Goal: Information Seeking & Learning: Learn about a topic

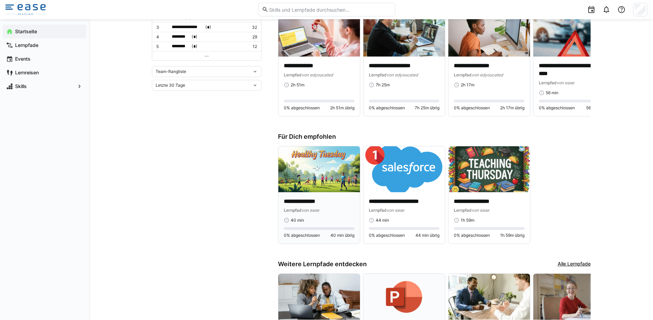
scroll to position [278, 0]
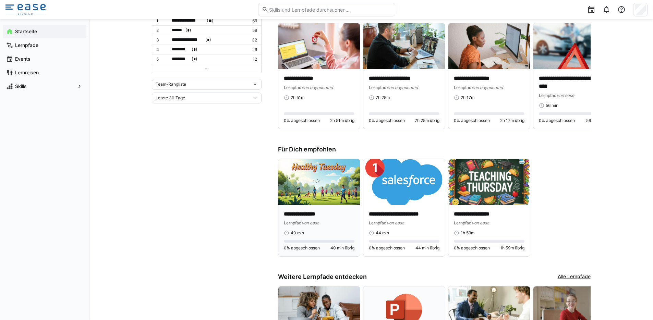
click at [329, 200] on img at bounding box center [319, 182] width 82 height 46
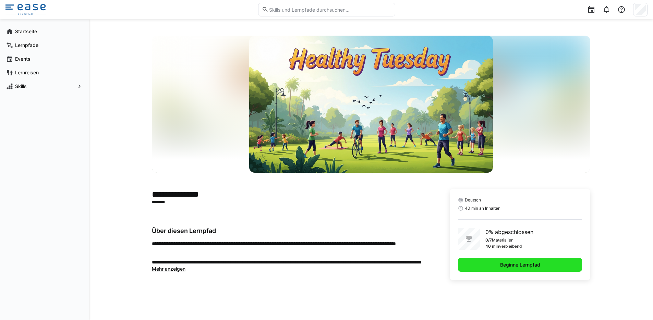
click at [486, 260] on span "Beginne Lernpfad" at bounding box center [520, 265] width 124 height 14
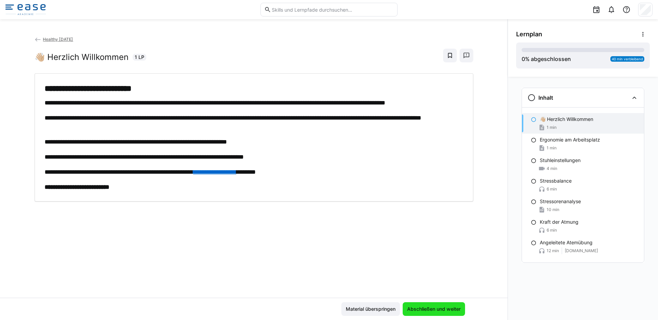
click at [428, 306] on span "Abschließen und weiter" at bounding box center [434, 309] width 56 height 7
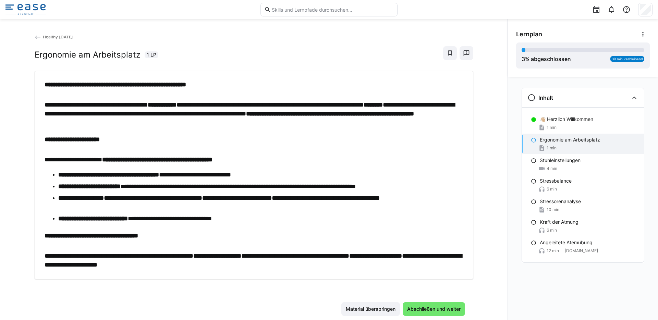
scroll to position [6, 0]
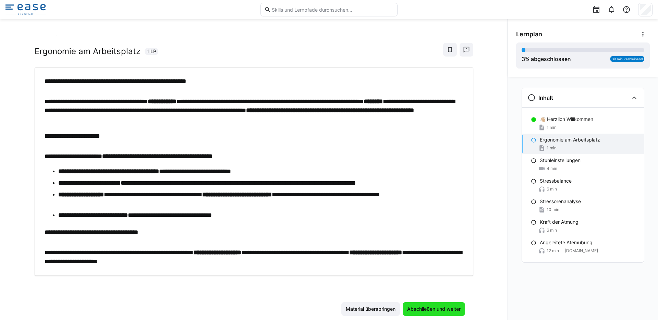
click at [442, 309] on span "Abschließen und weiter" at bounding box center [434, 309] width 56 height 7
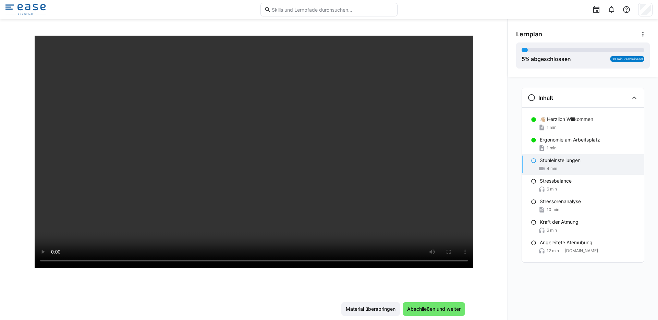
scroll to position [50, 0]
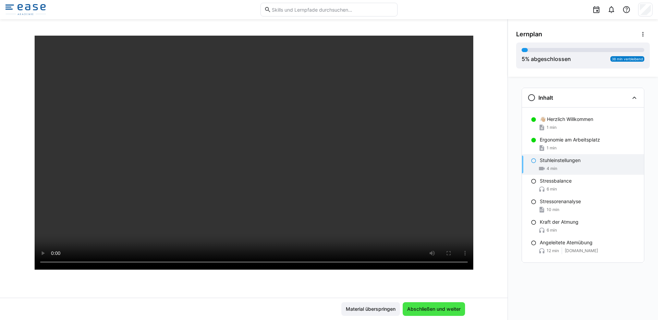
click at [430, 309] on span "Abschließen und weiter" at bounding box center [434, 309] width 56 height 7
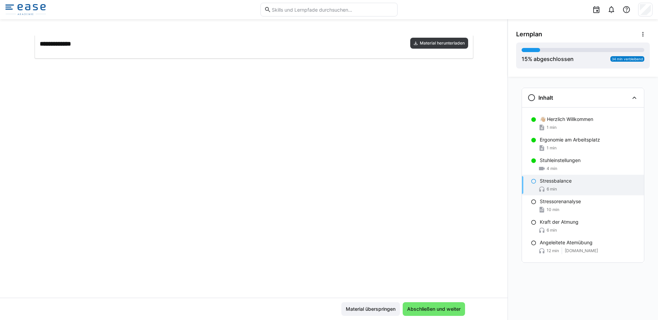
scroll to position [0, 0]
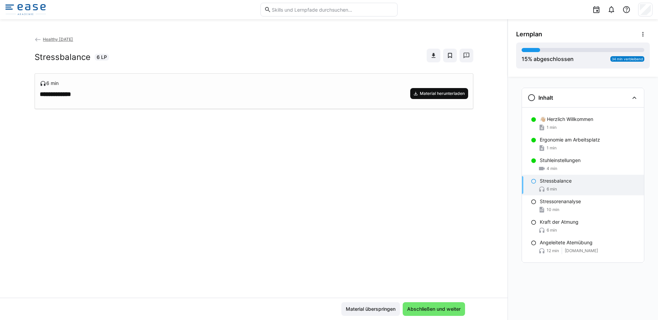
click at [425, 95] on span "Material herunterladen" at bounding box center [442, 93] width 46 height 5
click at [446, 312] on span "Abschließen und weiter" at bounding box center [434, 309] width 56 height 7
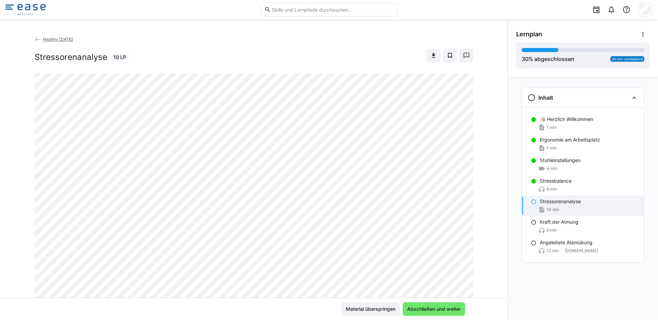
click at [33, 13] on img at bounding box center [25, 9] width 40 height 11
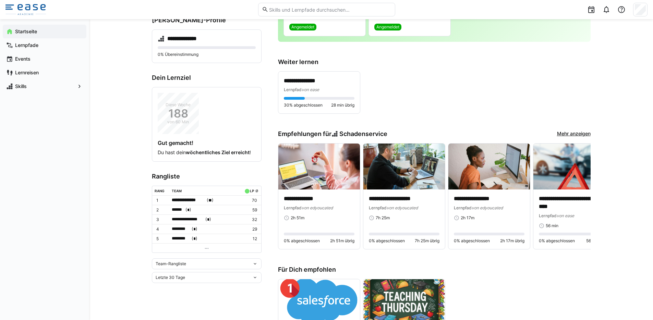
scroll to position [130, 0]
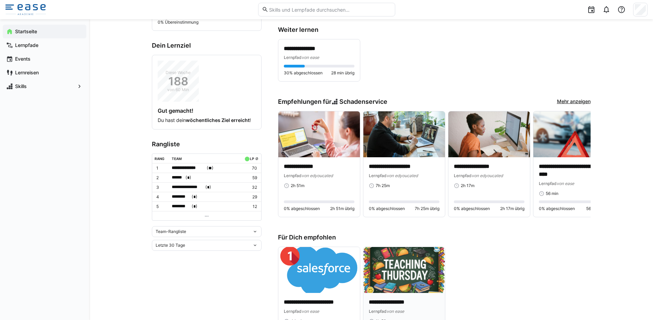
click at [400, 264] on img at bounding box center [404, 270] width 82 height 46
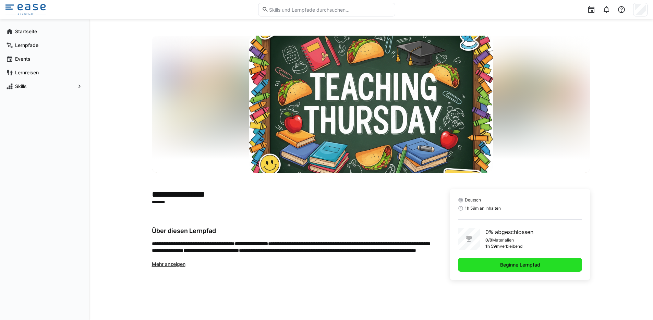
click at [497, 263] on span "Beginne Lernpfad" at bounding box center [520, 265] width 124 height 14
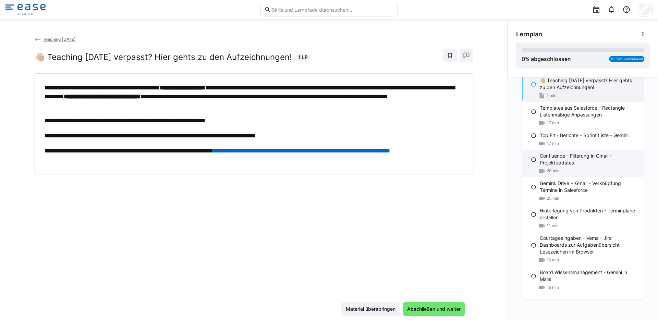
scroll to position [39, 0]
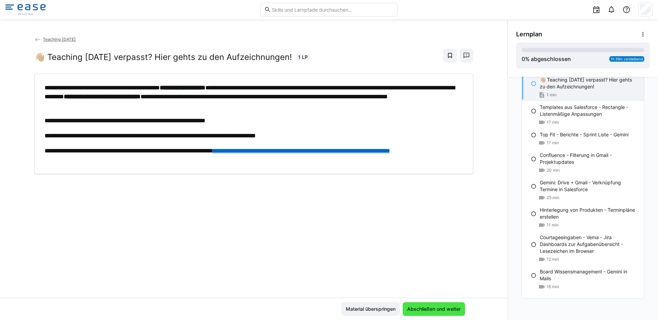
click at [437, 310] on span "Abschließen und weiter" at bounding box center [434, 309] width 56 height 7
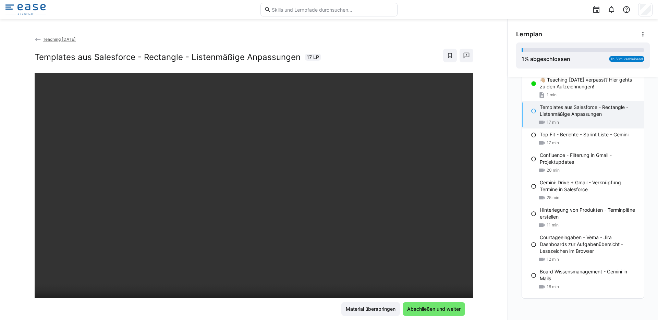
click at [484, 206] on div "Teaching [DATE] Templates aus Salesforce - Rectangle - Listenmäßige Anpassungen…" at bounding box center [254, 167] width 508 height 262
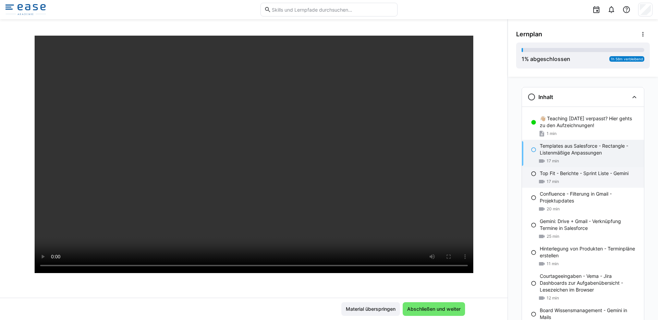
scroll to position [0, 0]
click at [489, 75] on div "Teaching [DATE] Templates aus Salesforce - Rectangle - Listenmäßige Anpassungen…" at bounding box center [254, 167] width 508 height 262
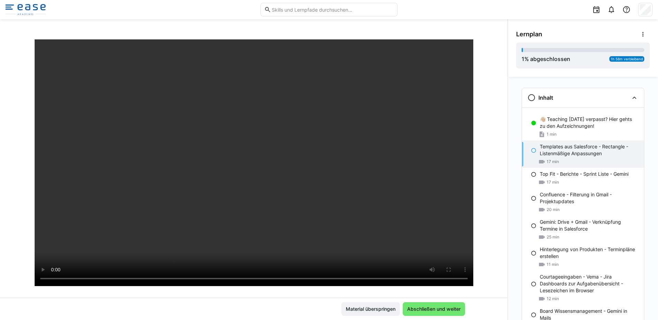
scroll to position [33, 0]
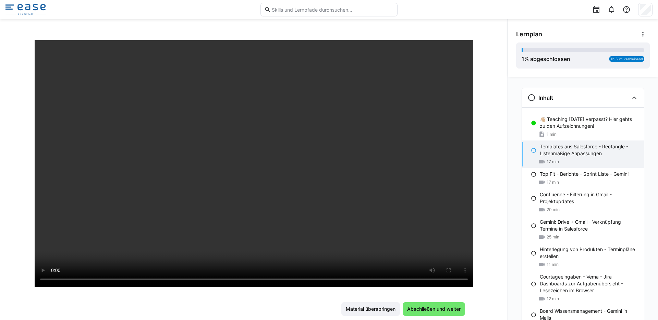
click at [477, 112] on div "Teaching [DATE] Templates aus Salesforce - Rectangle - Listenmäßige Anpassungen…" at bounding box center [254, 167] width 508 height 262
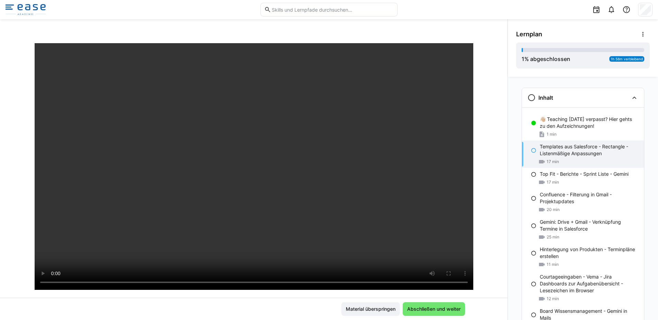
scroll to position [32, 0]
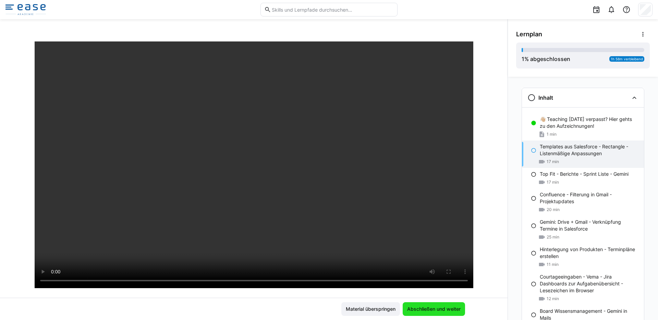
click at [437, 312] on span "Abschließen und weiter" at bounding box center [434, 309] width 56 height 7
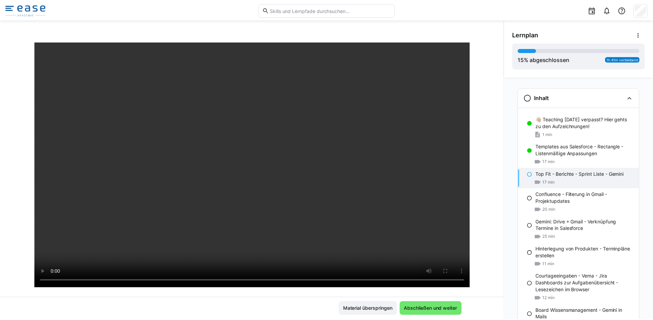
scroll to position [0, 0]
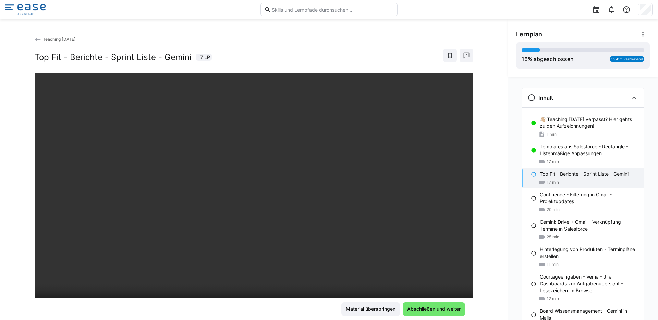
click at [27, 10] on img at bounding box center [25, 9] width 40 height 11
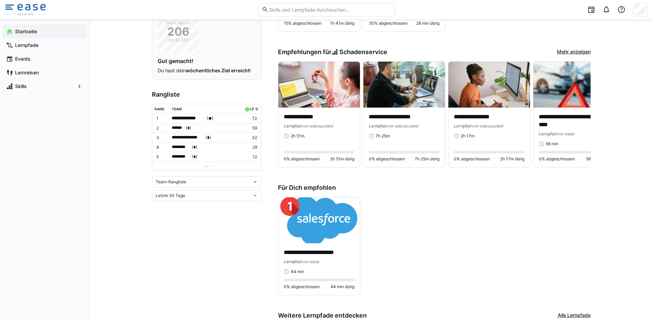
scroll to position [247, 0]
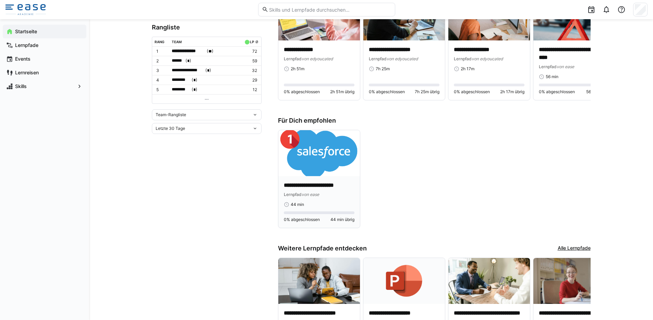
click at [328, 168] on img at bounding box center [319, 153] width 82 height 46
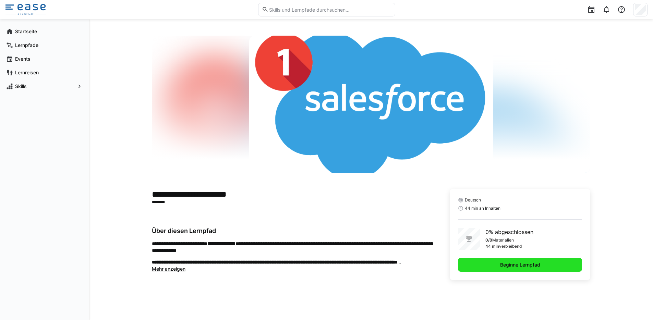
click at [480, 261] on span "Beginne Lernpfad" at bounding box center [520, 265] width 124 height 14
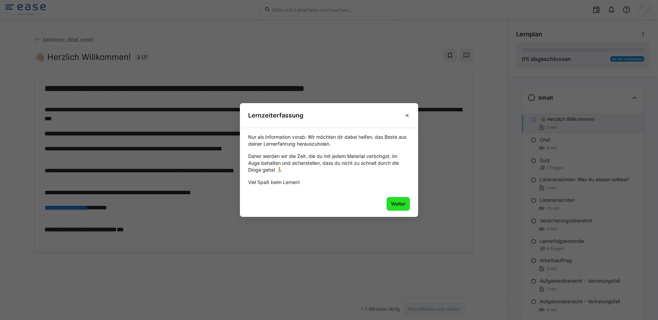
click at [399, 208] on span "Weiter" at bounding box center [398, 204] width 23 height 14
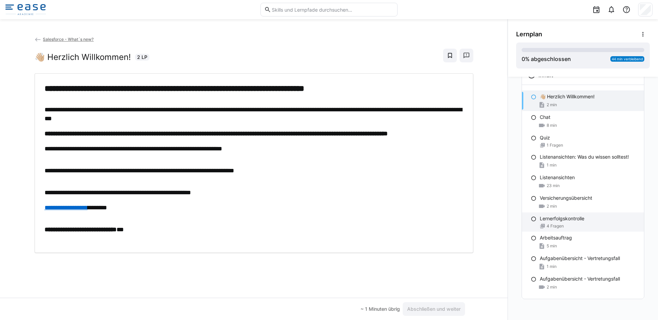
scroll to position [23, 0]
click at [425, 248] on div "**********" at bounding box center [254, 163] width 439 height 180
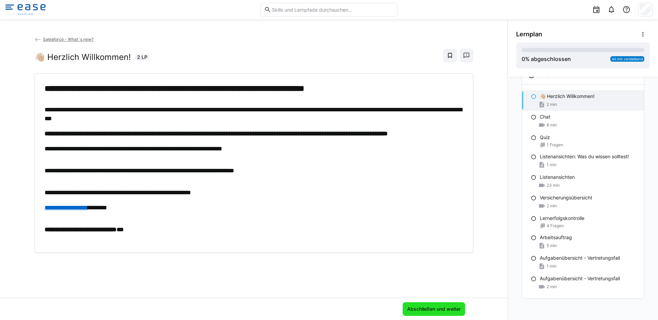
click at [446, 305] on span "Abschließen und weiter" at bounding box center [434, 309] width 62 height 14
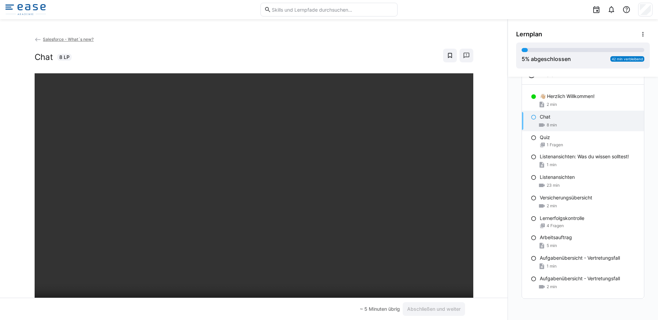
click at [480, 175] on div "Salesforce - What´s new? Chat 8 LP" at bounding box center [254, 167] width 508 height 262
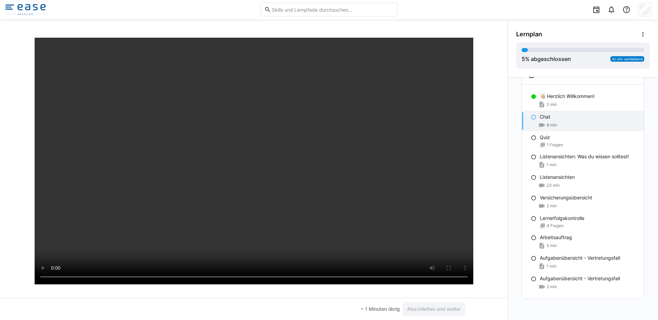
scroll to position [37, 0]
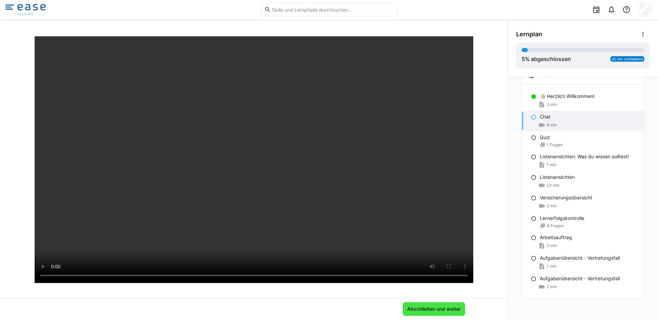
click at [432, 306] on span "Abschließen und weiter" at bounding box center [434, 309] width 56 height 7
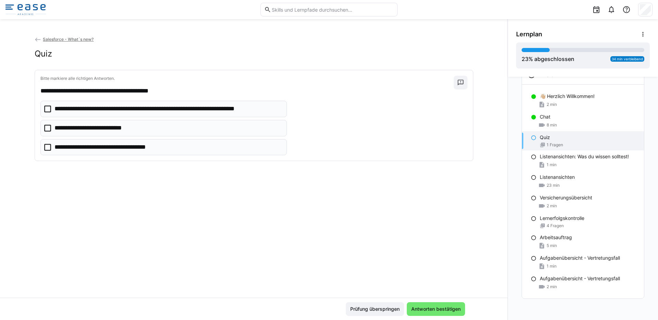
click at [44, 147] on icon at bounding box center [47, 147] width 7 height 7
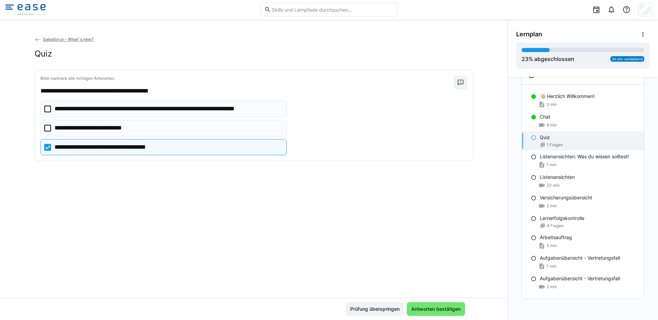
click at [45, 112] on icon at bounding box center [47, 109] width 7 height 7
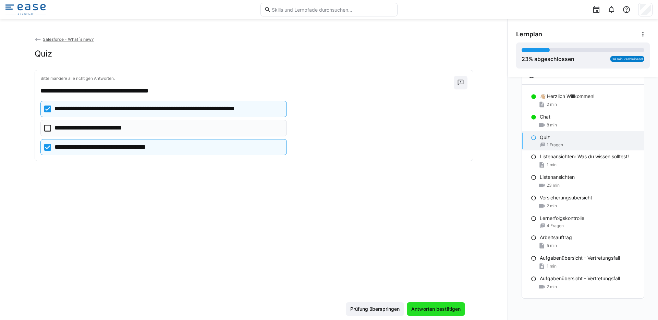
click at [434, 310] on span "Antworten bestätigen" at bounding box center [435, 309] width 51 height 7
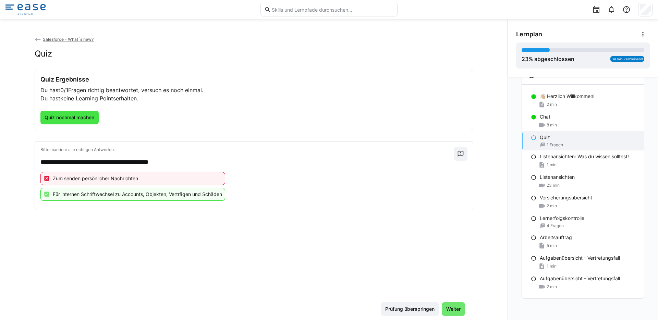
click at [56, 118] on span "Quiz nochmal machen" at bounding box center [70, 117] width 52 height 7
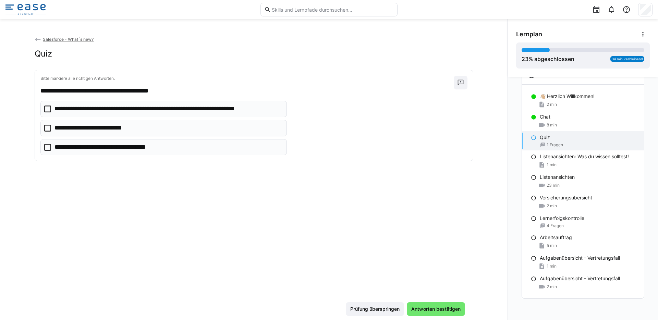
click at [44, 108] on icon at bounding box center [47, 109] width 7 height 7
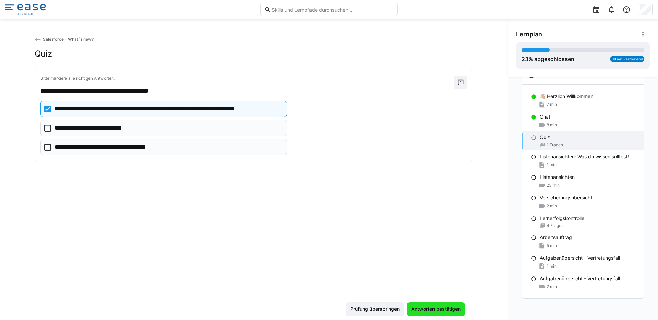
click at [436, 306] on span "Antworten bestätigen" at bounding box center [435, 309] width 51 height 7
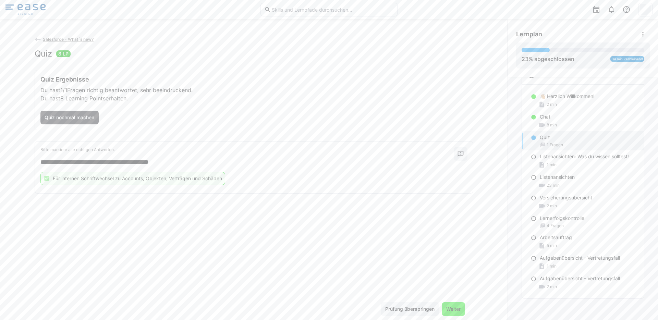
click at [449, 306] on span "Weiter" at bounding box center [453, 309] width 16 height 7
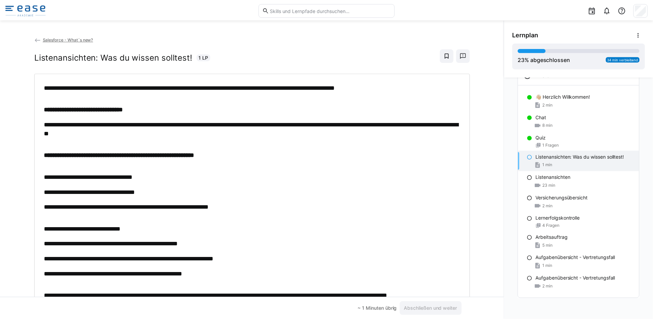
scroll to position [0, 0]
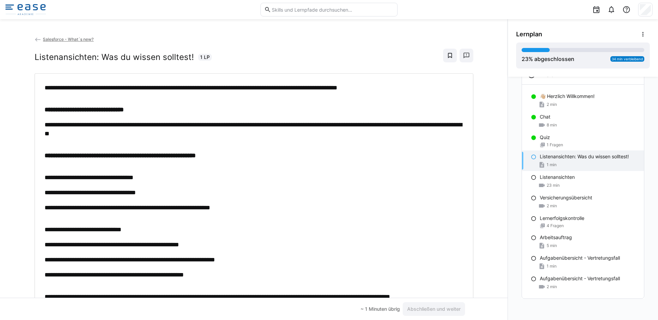
click at [36, 11] on img at bounding box center [25, 9] width 40 height 11
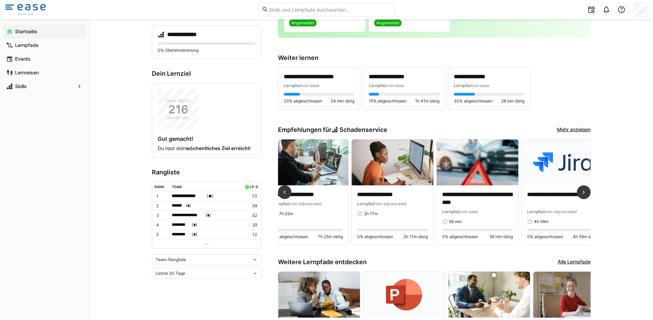
scroll to position [0, 121]
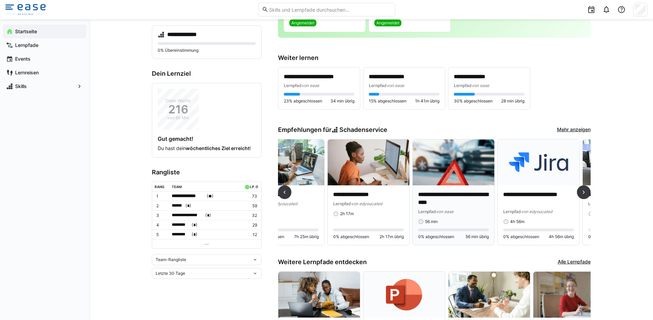
click at [456, 209] on div "Lernpfad von ease" at bounding box center [453, 211] width 71 height 7
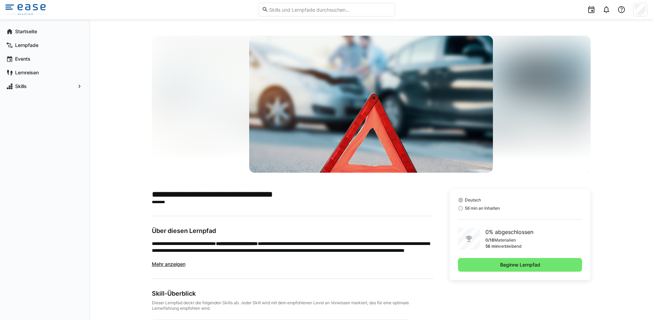
scroll to position [53, 0]
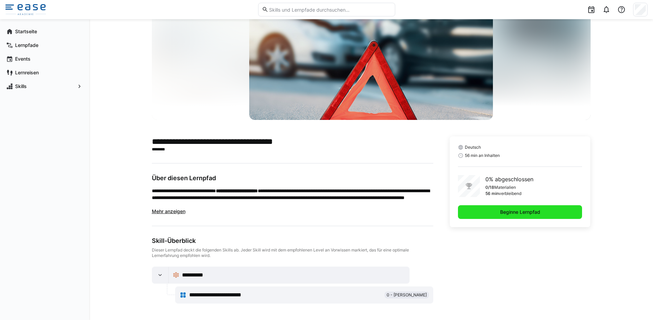
click at [496, 211] on span "Beginne Lernpfad" at bounding box center [520, 212] width 124 height 14
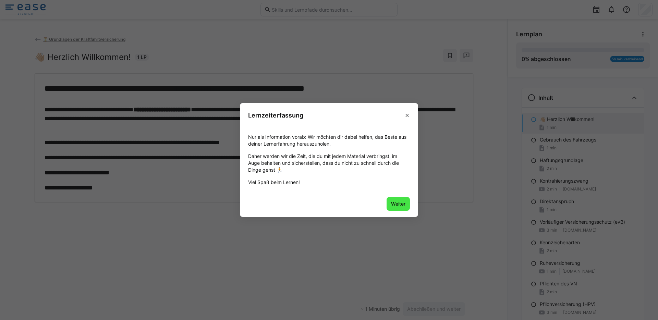
click at [403, 207] on span "Weiter" at bounding box center [398, 203] width 16 height 7
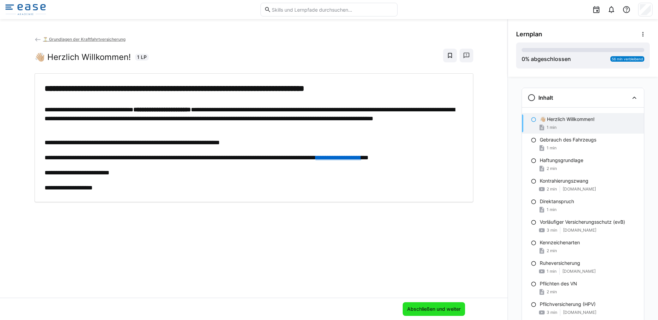
click at [424, 308] on span "Abschließen und weiter" at bounding box center [434, 309] width 56 height 7
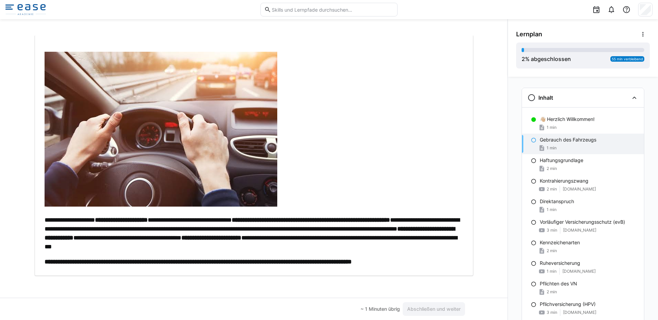
click at [424, 240] on p "**********" at bounding box center [254, 234] width 419 height 36
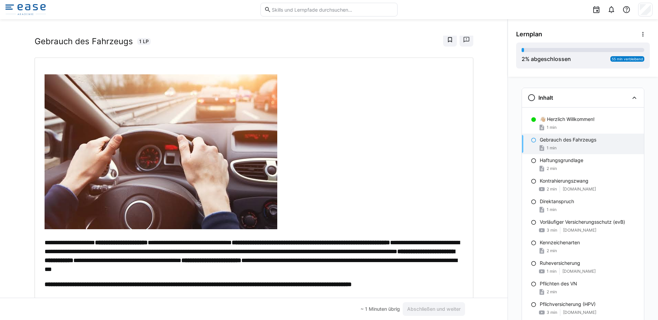
scroll to position [38, 0]
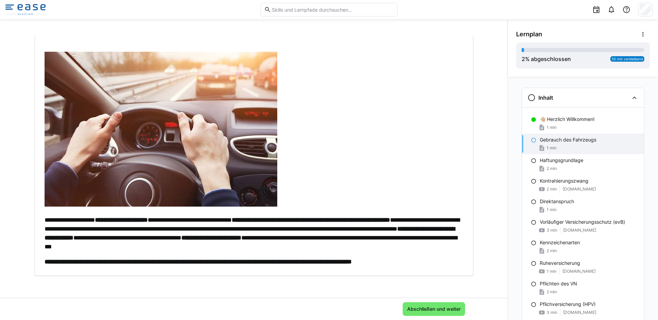
click at [419, 251] on div "**********" at bounding box center [254, 155] width 419 height 221
click at [424, 306] on span "Abschließen und weiter" at bounding box center [434, 309] width 56 height 7
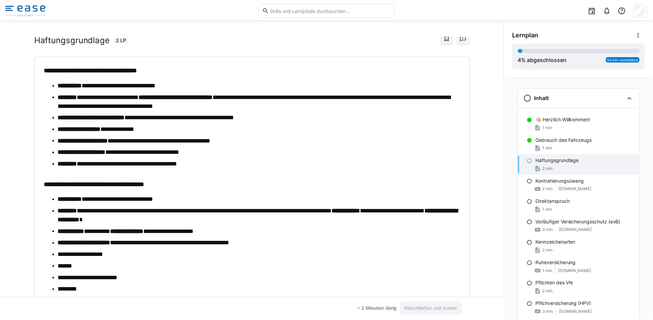
scroll to position [0, 0]
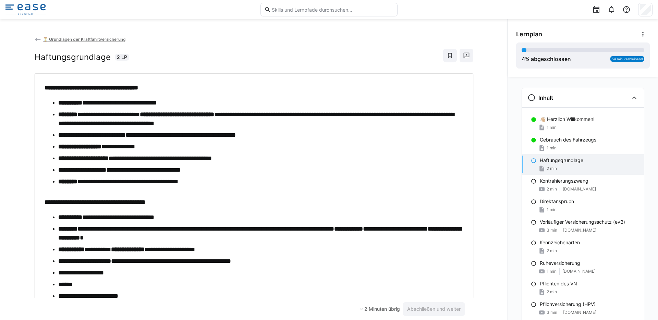
click at [28, 6] on img at bounding box center [25, 9] width 40 height 11
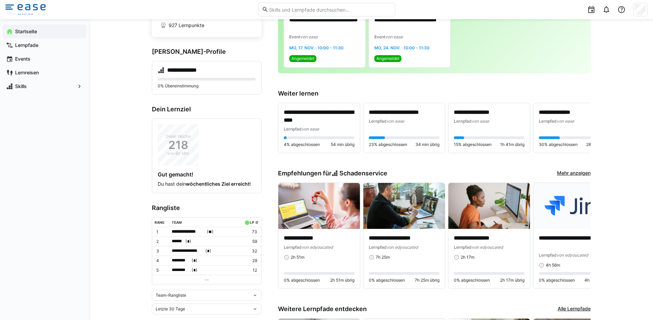
scroll to position [105, 0]
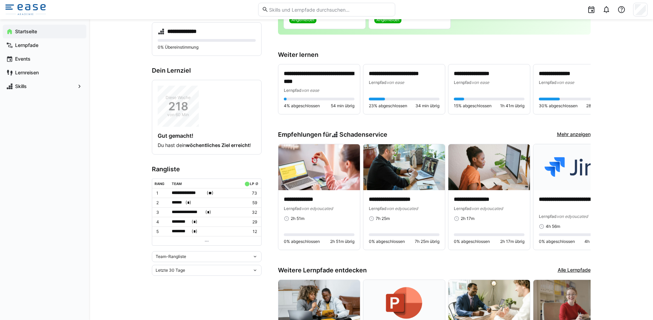
click at [199, 259] on div "Team-Rangliste" at bounding box center [207, 256] width 110 height 11
click at [183, 278] on div "Individuelle Rangliste" at bounding box center [206, 280] width 101 height 5
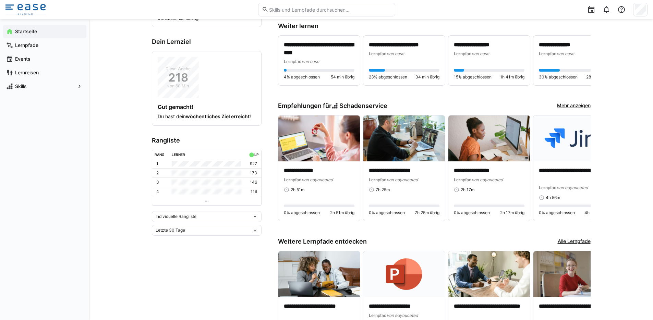
click at [189, 232] on div "Letzte 30 Tage" at bounding box center [204, 230] width 97 height 5
click at [178, 276] on div "Letztes Jahr" at bounding box center [206, 277] width 101 height 5
click at [187, 240] on div "Letztes Jahr" at bounding box center [204, 239] width 97 height 5
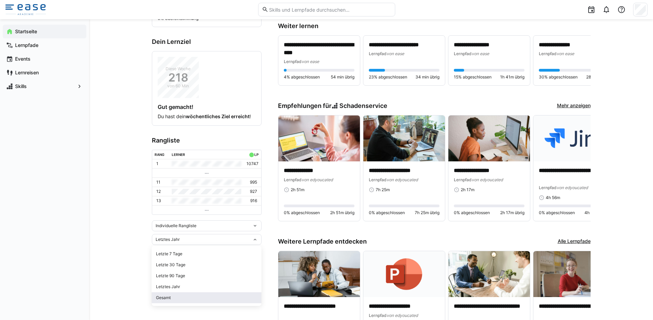
click at [171, 294] on span "Gesamt" at bounding box center [207, 297] width 110 height 11
click at [207, 239] on div "Gesamt" at bounding box center [204, 239] width 97 height 5
click at [191, 272] on span "Letzte 90 Tage" at bounding box center [207, 275] width 110 height 11
click at [199, 243] on div "Letzte 90 Tage" at bounding box center [207, 239] width 110 height 11
click at [189, 252] on div "Letzte 7 Tage" at bounding box center [206, 253] width 101 height 5
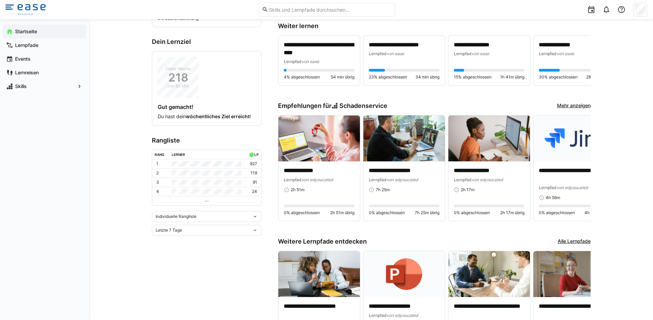
click at [199, 230] on div "Letzte 7 Tage" at bounding box center [204, 230] width 97 height 5
click at [205, 214] on div "Individuelle Rangliste" at bounding box center [204, 216] width 97 height 5
click at [194, 231] on div "Team-Rangliste" at bounding box center [206, 230] width 101 height 5
click at [192, 239] on div "Letzte 7 Tage" at bounding box center [204, 241] width 97 height 5
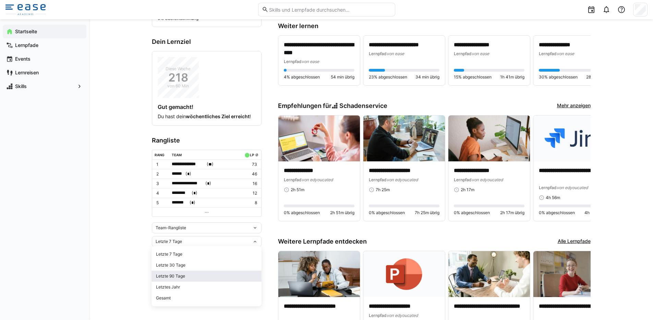
click at [187, 273] on div "Letzte 90 Tage" at bounding box center [206, 275] width 101 height 5
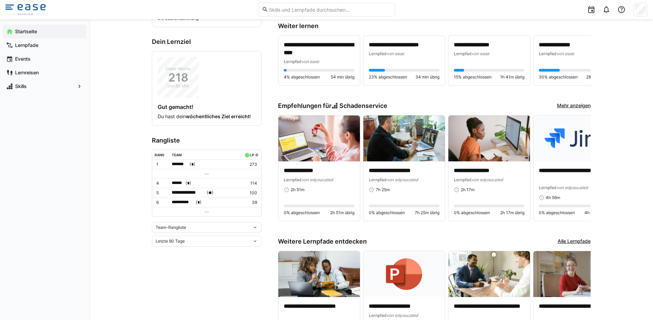
click at [234, 239] on div "Letzte 90 Tage" at bounding box center [204, 241] width 97 height 5
click at [191, 283] on span "Letztes Jahr" at bounding box center [207, 287] width 110 height 11
click at [214, 243] on div "Letztes Jahr" at bounding box center [207, 241] width 110 height 11
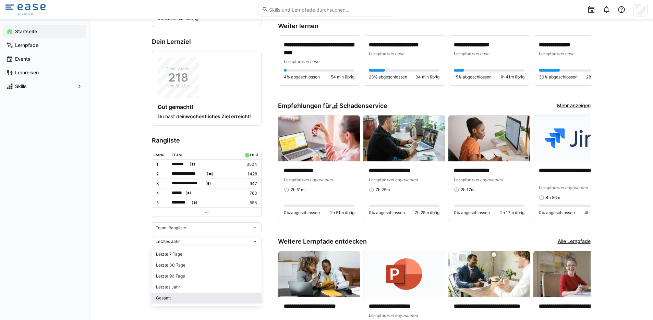
click at [187, 301] on span "Gesamt" at bounding box center [207, 298] width 110 height 11
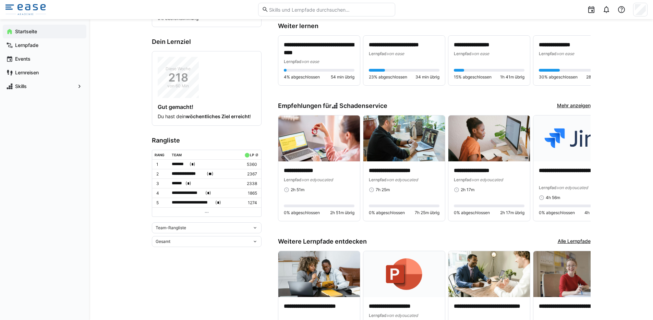
click at [212, 212] on td at bounding box center [206, 211] width 109 height 9
click at [210, 211] on td at bounding box center [206, 211] width 109 height 9
click at [193, 243] on div "Gesamt" at bounding box center [207, 241] width 110 height 11
click at [180, 265] on div "Letzte 30 Tage" at bounding box center [206, 265] width 101 height 5
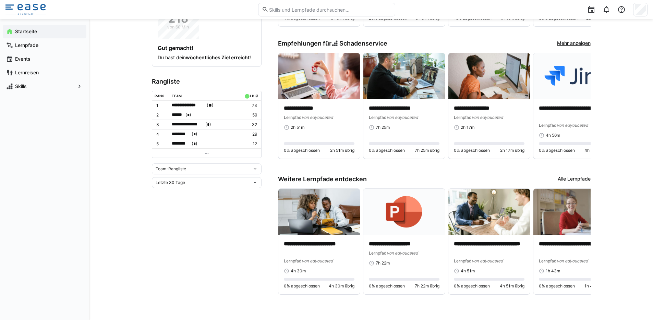
scroll to position [55, 0]
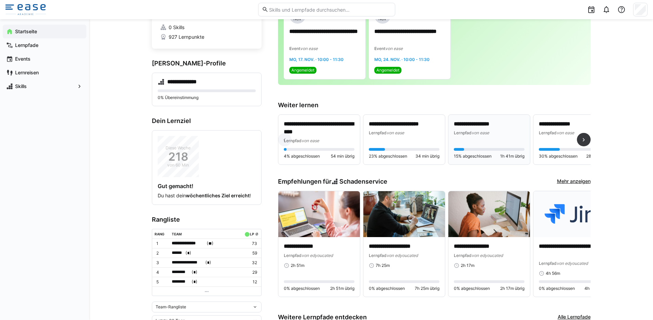
click at [466, 140] on div "**********" at bounding box center [489, 139] width 71 height 39
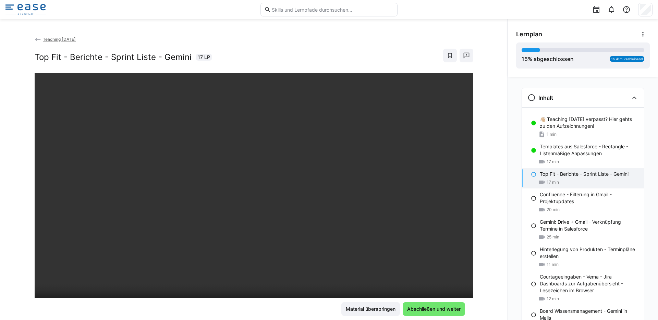
click at [23, 5] on img at bounding box center [25, 9] width 40 height 11
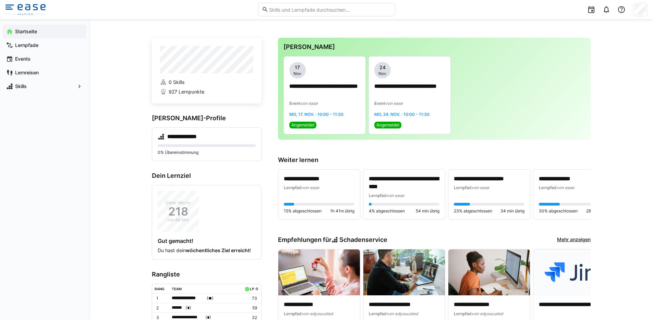
click at [34, 11] on img at bounding box center [25, 9] width 40 height 11
